Goal: Information Seeking & Learning: Find specific fact

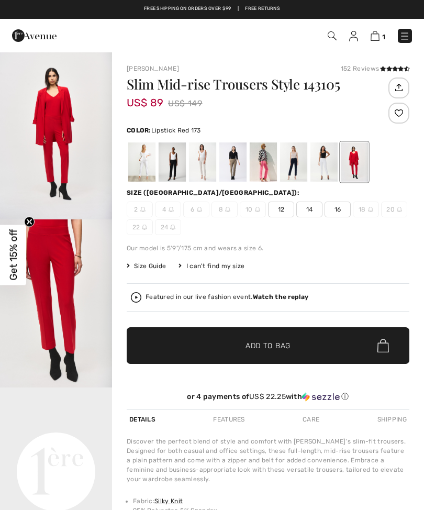
checkbox input "true"
click at [79, 320] on img "2 / 7" at bounding box center [56, 304] width 112 height 168
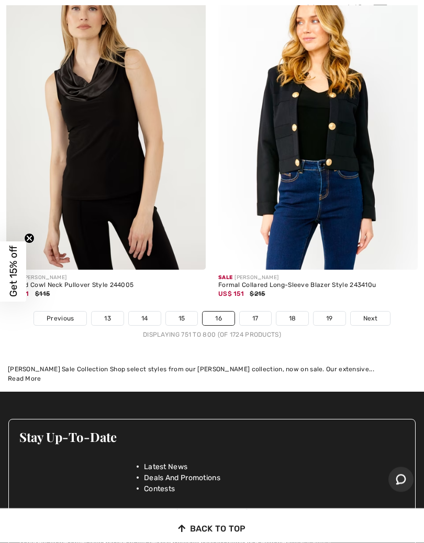
scroll to position [8942, 0]
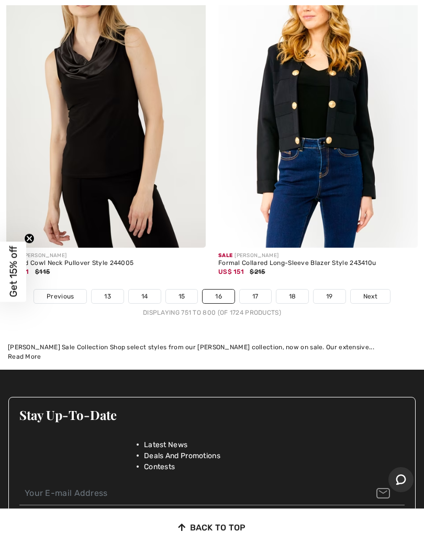
click at [380, 290] on link "Next" at bounding box center [370, 297] width 39 height 14
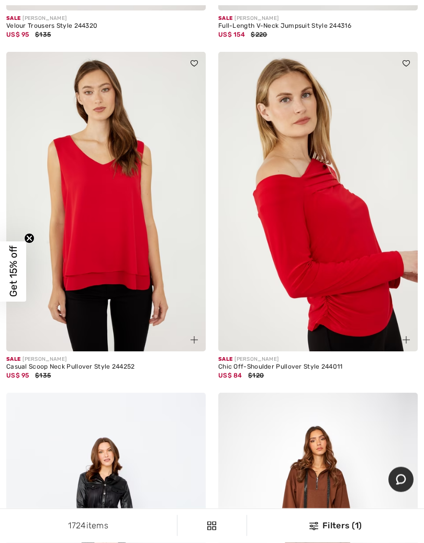
scroll to position [2523, 0]
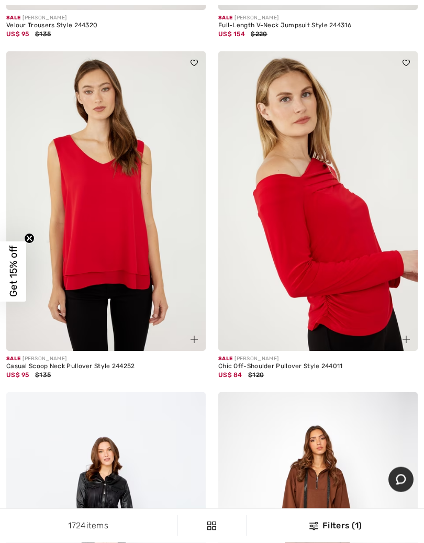
click at [151, 268] on img at bounding box center [106, 202] width 200 height 300
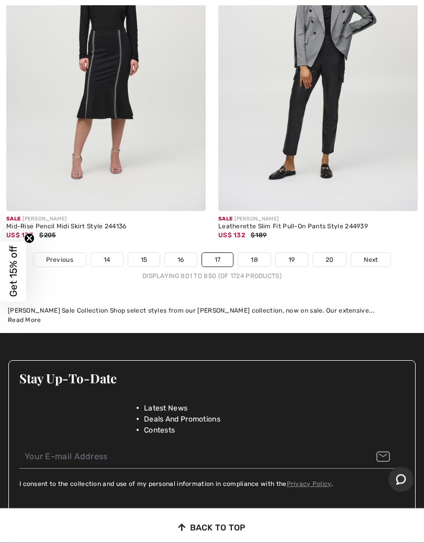
scroll to position [8927, 0]
click at [376, 255] on span "Next" at bounding box center [371, 259] width 14 height 9
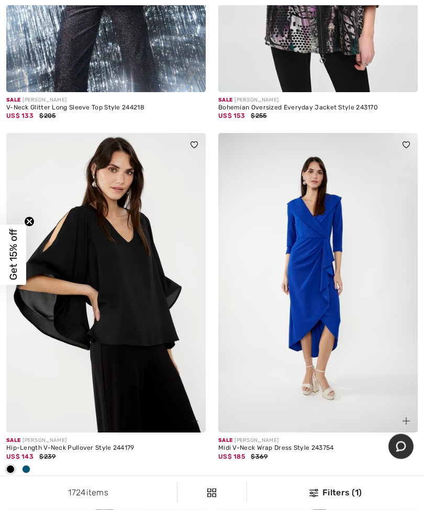
scroll to position [326, 0]
click at [347, 352] on img at bounding box center [319, 283] width 200 height 300
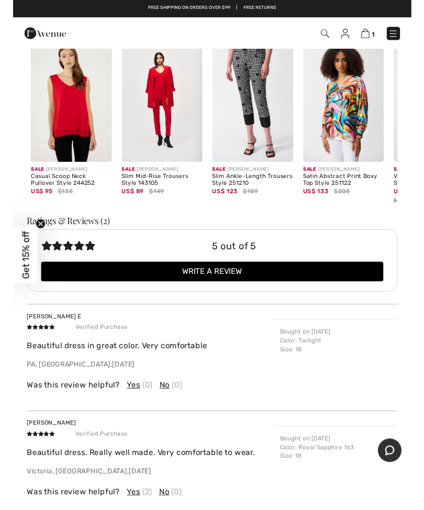
scroll to position [966, 0]
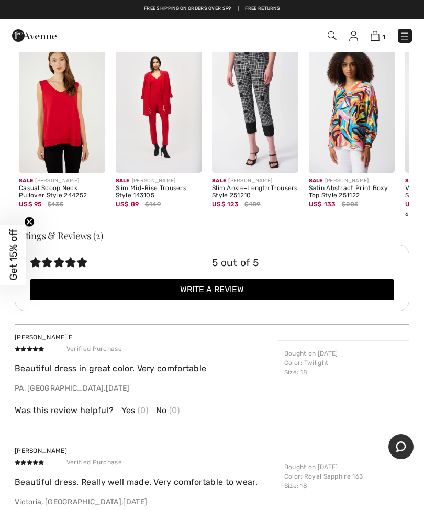
click at [76, 132] on img at bounding box center [62, 107] width 86 height 129
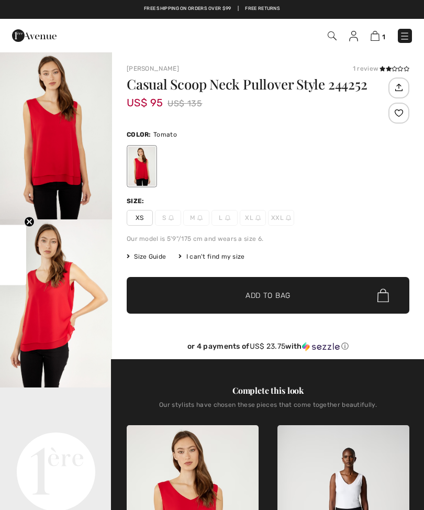
checkbox input "true"
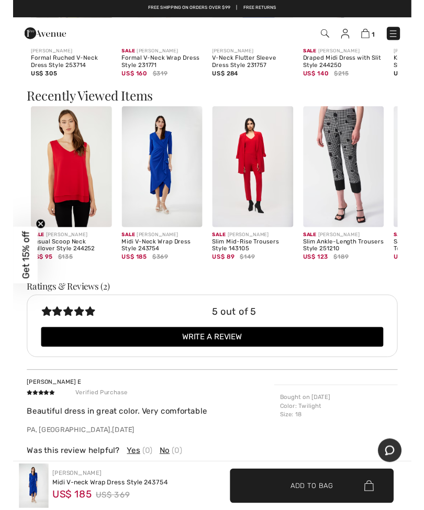
scroll to position [889, 0]
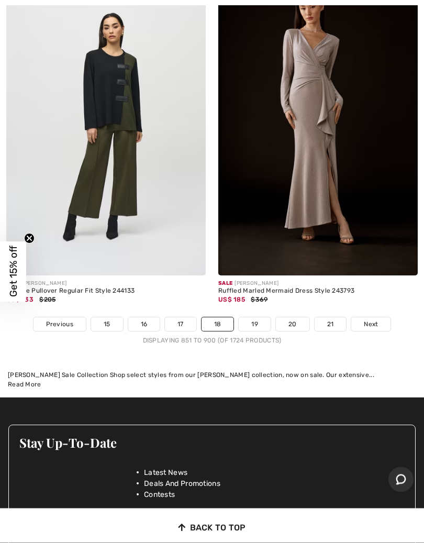
scroll to position [9014, 0]
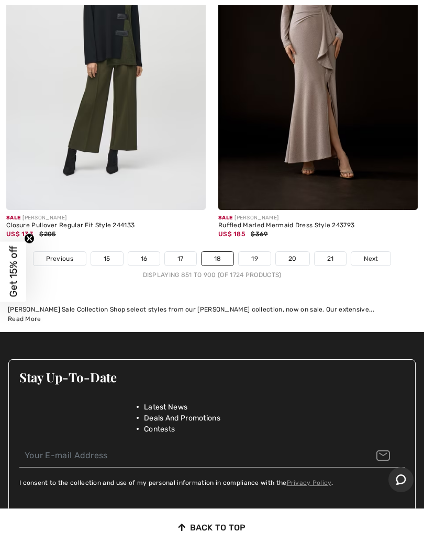
click at [380, 252] on link "Next" at bounding box center [371, 259] width 39 height 14
click at [386, 252] on link "Next" at bounding box center [371, 259] width 39 height 14
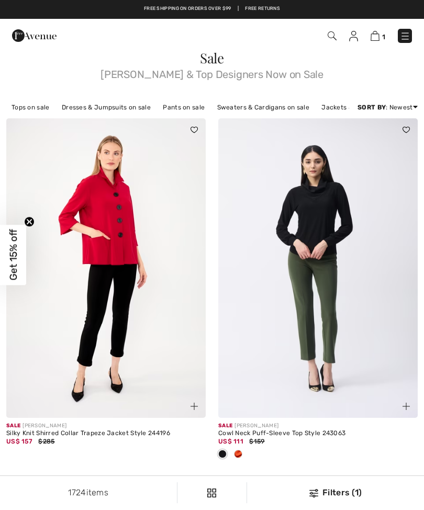
checkbox input "true"
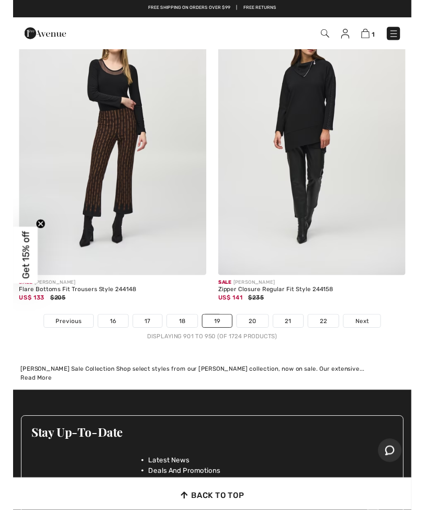
scroll to position [9120, 0]
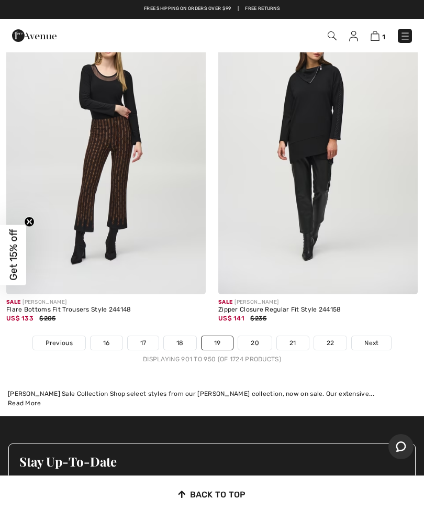
click at [262, 336] on link "20" at bounding box center [255, 343] width 34 height 14
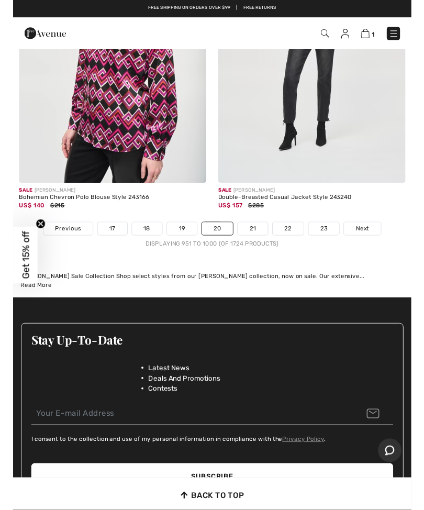
scroll to position [8938, 0]
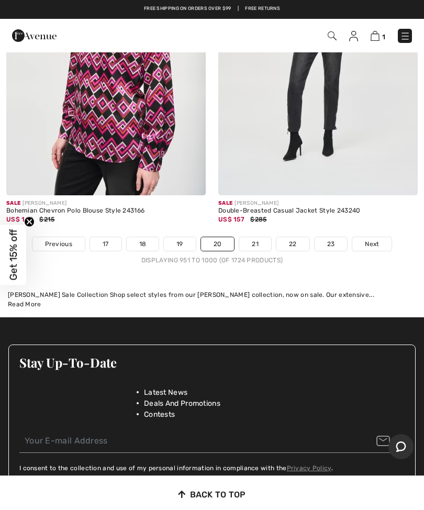
click at [374, 237] on link "Next" at bounding box center [372, 244] width 39 height 14
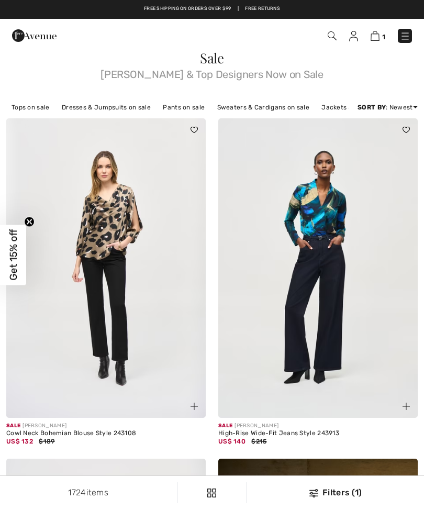
checkbox input "true"
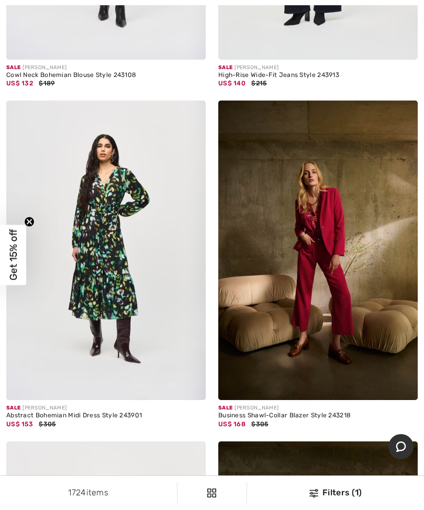
scroll to position [375, 0]
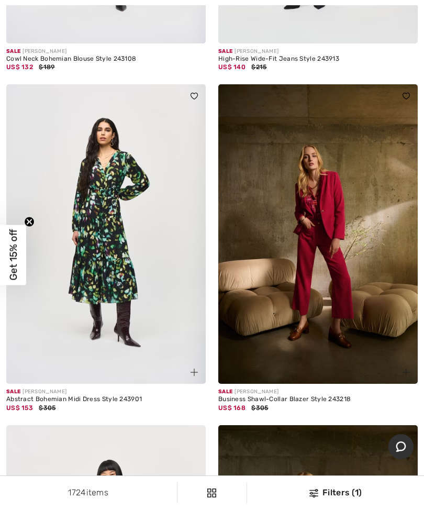
click at [360, 315] on img at bounding box center [319, 234] width 200 height 300
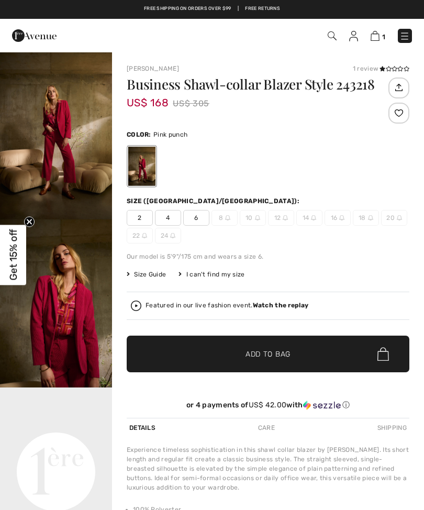
checkbox input "true"
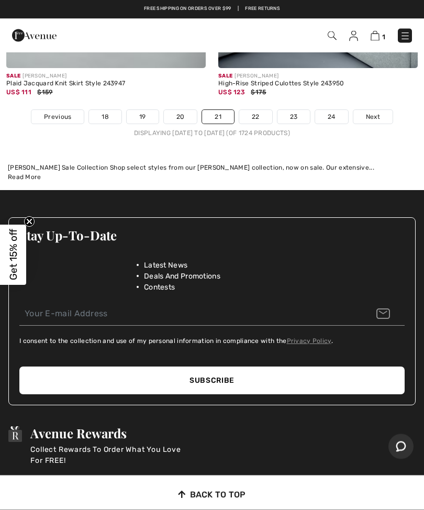
scroll to position [9120, 0]
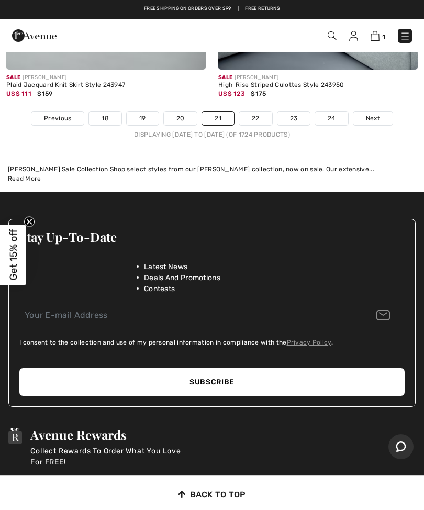
click at [375, 114] on link "Next" at bounding box center [373, 119] width 39 height 14
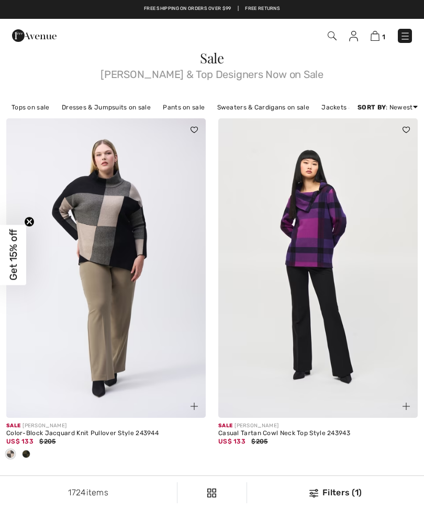
checkbox input "true"
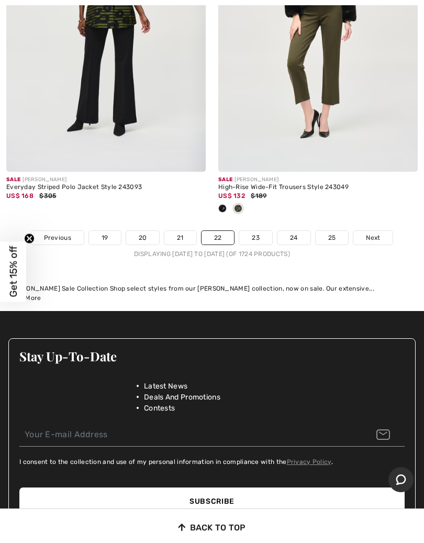
scroll to position [8953, 0]
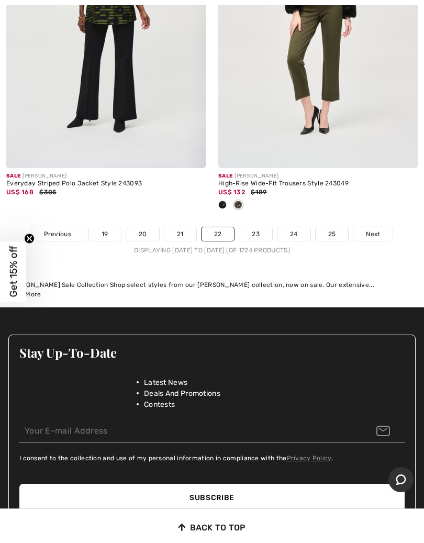
click at [377, 230] on span "Next" at bounding box center [373, 234] width 14 height 9
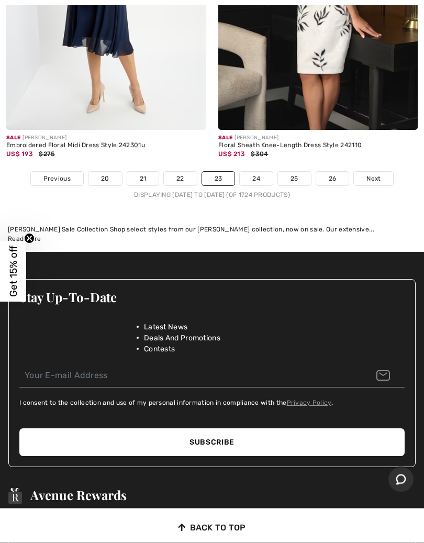
scroll to position [8974, 0]
click at [374, 174] on span "Next" at bounding box center [374, 178] width 14 height 9
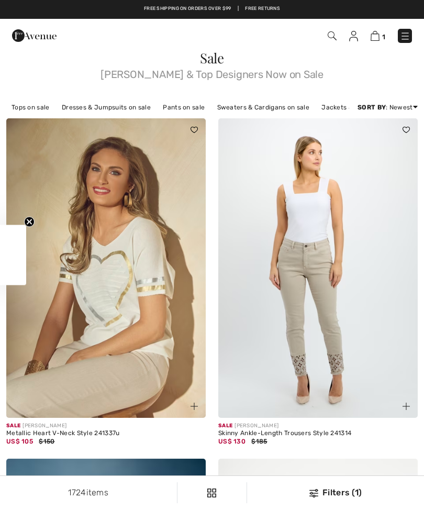
checkbox input "true"
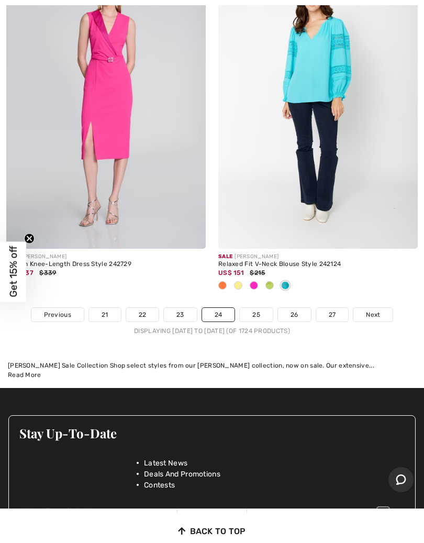
scroll to position [8959, 0]
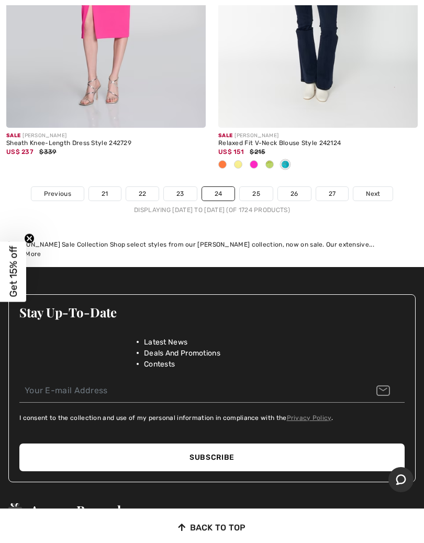
click at [377, 189] on link "Next" at bounding box center [373, 194] width 39 height 14
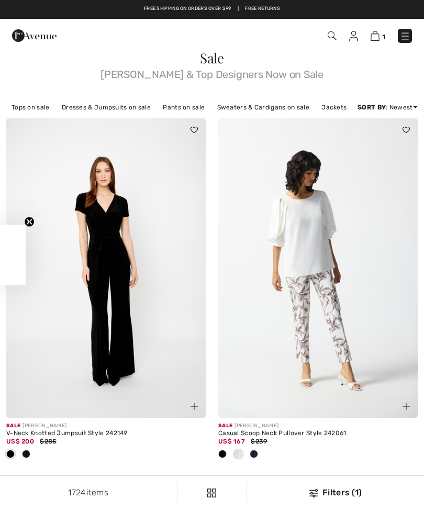
checkbox input "true"
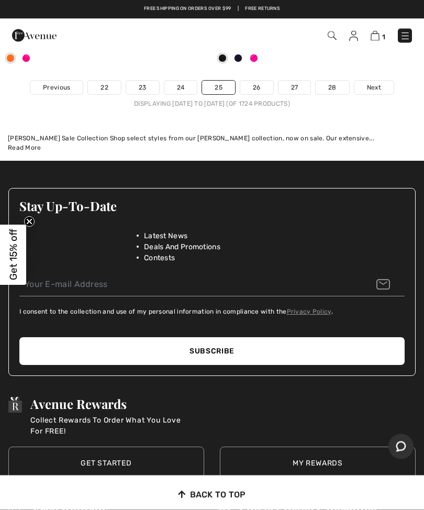
scroll to position [9359, 0]
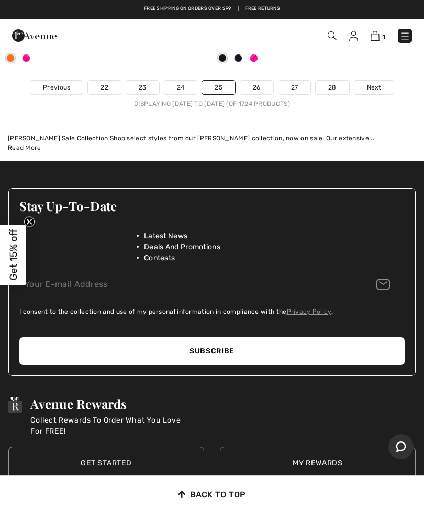
click at [371, 82] on link "Next" at bounding box center [374, 88] width 39 height 14
click at [374, 83] on link "Next" at bounding box center [374, 88] width 39 height 14
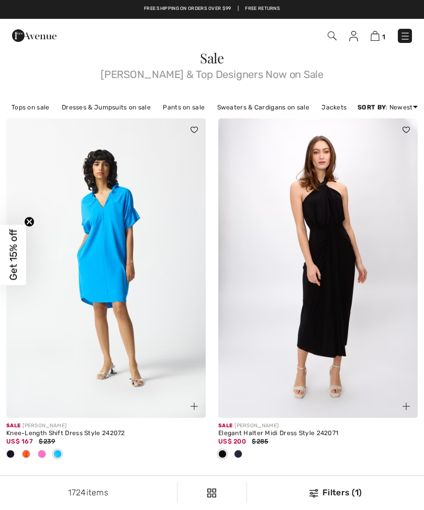
checkbox input "true"
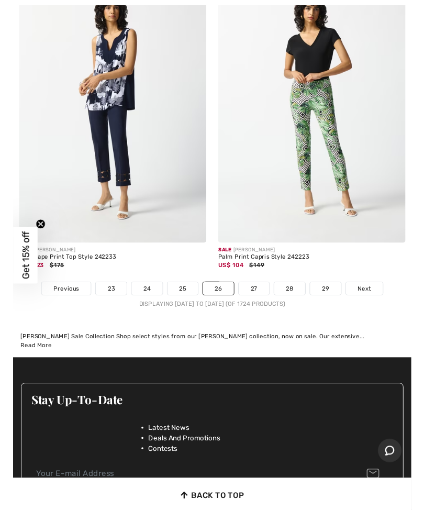
scroll to position [8895, 0]
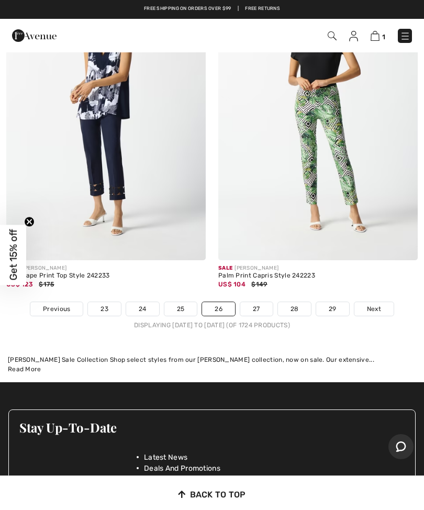
click at [377, 305] on link "Next" at bounding box center [374, 309] width 39 height 14
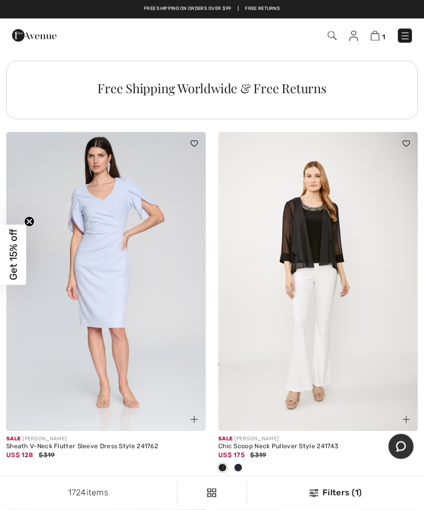
scroll to position [2189, 0]
click at [346, 36] on span "1" at bounding box center [298, 36] width 227 height 14
click at [331, 34] on img at bounding box center [332, 35] width 9 height 9
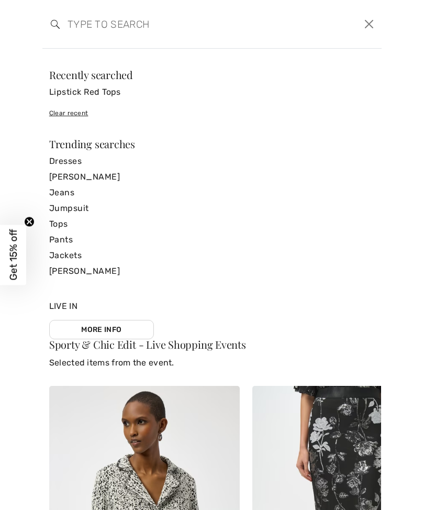
click at [91, 25] on input "search" at bounding box center [176, 23] width 233 height 31
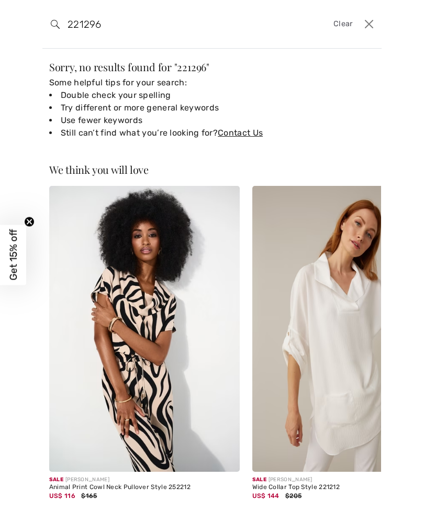
scroll to position [14, 0]
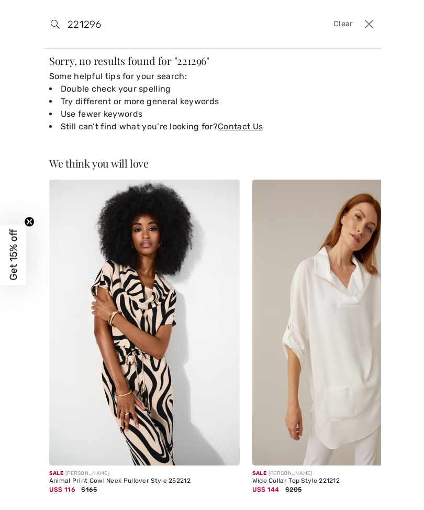
type input "221296"
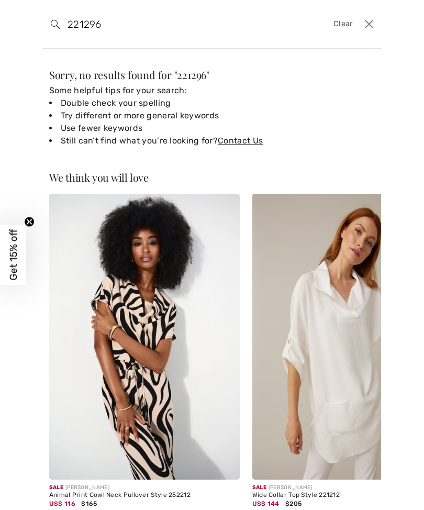
scroll to position [0, 0]
